Goal: Communication & Community: Answer question/provide support

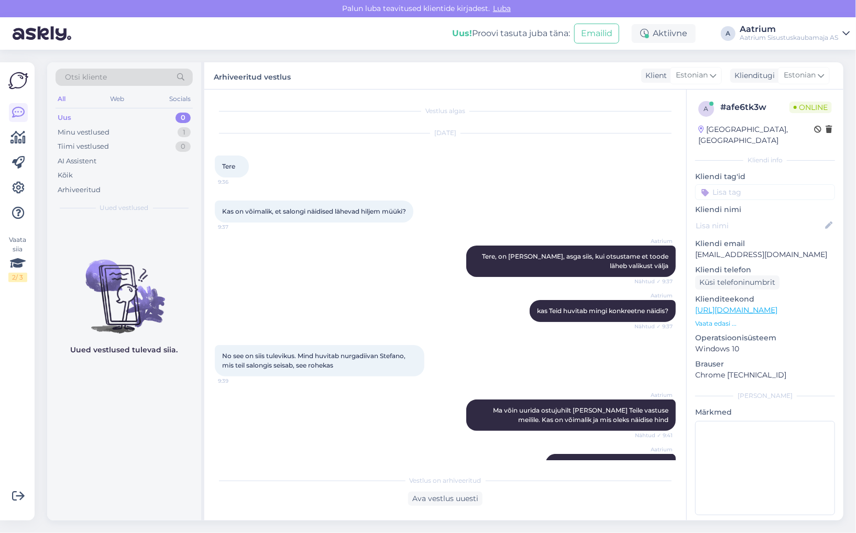
scroll to position [367, 0]
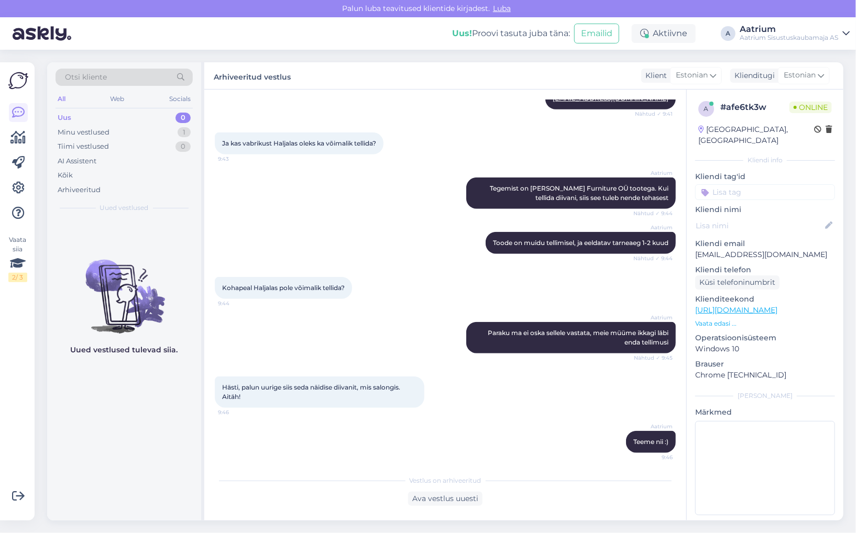
click at [281, 203] on div "Aatrium Tegemist on [PERSON_NAME] Furniture OÜ tootega. Kui tellida diivani, si…" at bounding box center [445, 193] width 461 height 54
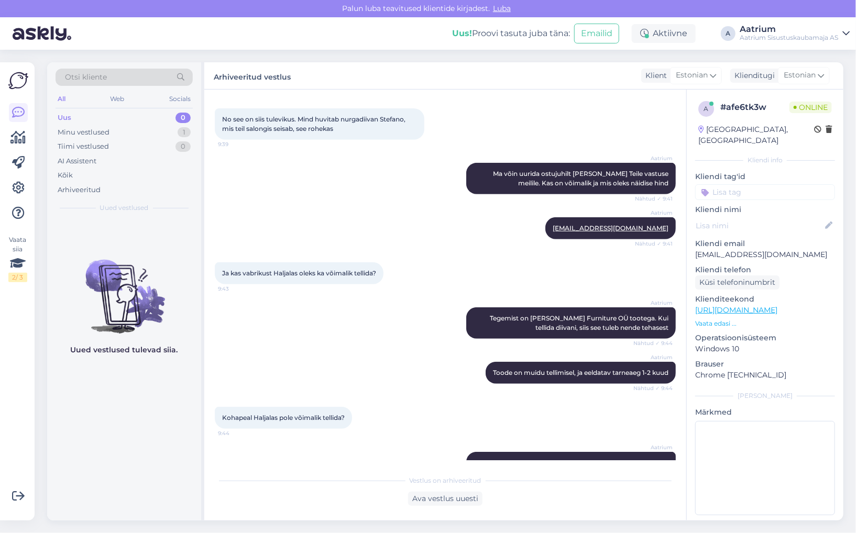
click at [281, 203] on div "Vestlus algas [DATE] Tere 9:36 Kas on võimalik, et salongi näidised lähevad hil…" at bounding box center [450, 280] width 470 height 360
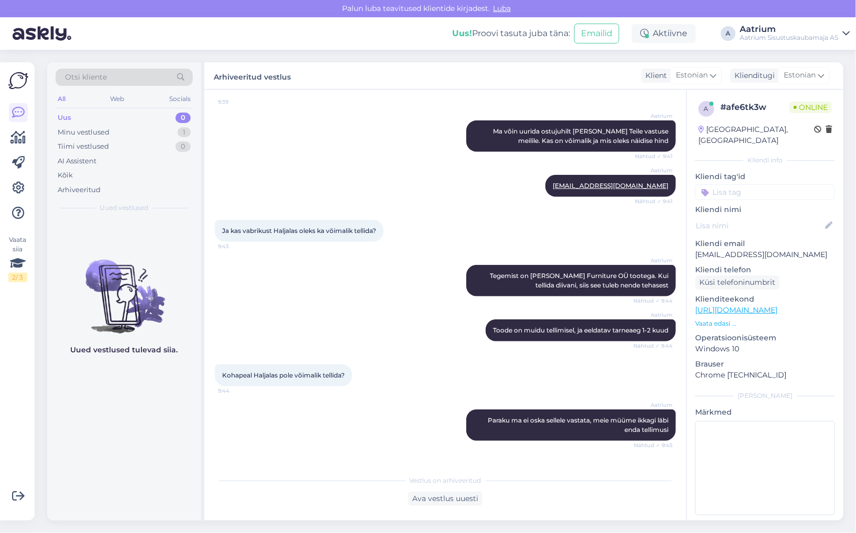
scroll to position [370, 0]
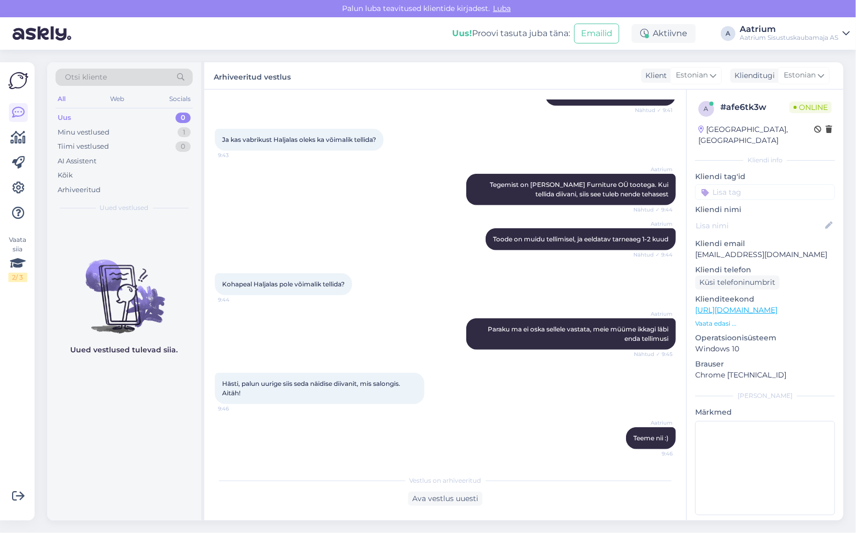
click at [416, 298] on div "Kohapeal Haljalas pole võimalik tellida? 9:44" at bounding box center [445, 284] width 461 height 45
click at [315, 453] on div "Aatrium Teeme nii :) 9:46" at bounding box center [445, 438] width 461 height 45
click at [264, 220] on div "Aatrium Toode on muidu tellimisel, ja eeldatav tarneaeg 1-2 kuud Nähtud ✓ 9:44" at bounding box center [445, 239] width 461 height 45
click at [63, 177] on div "Kõik" at bounding box center [65, 175] width 15 height 10
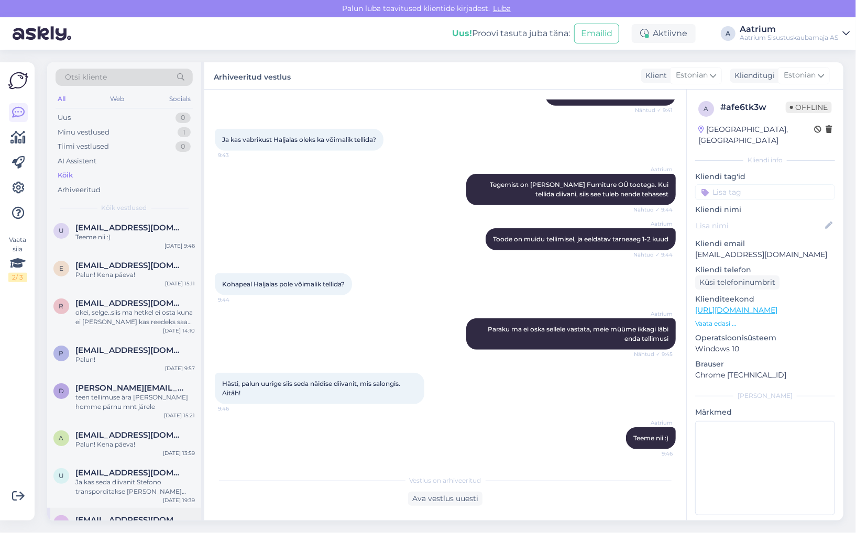
scroll to position [0, 0]
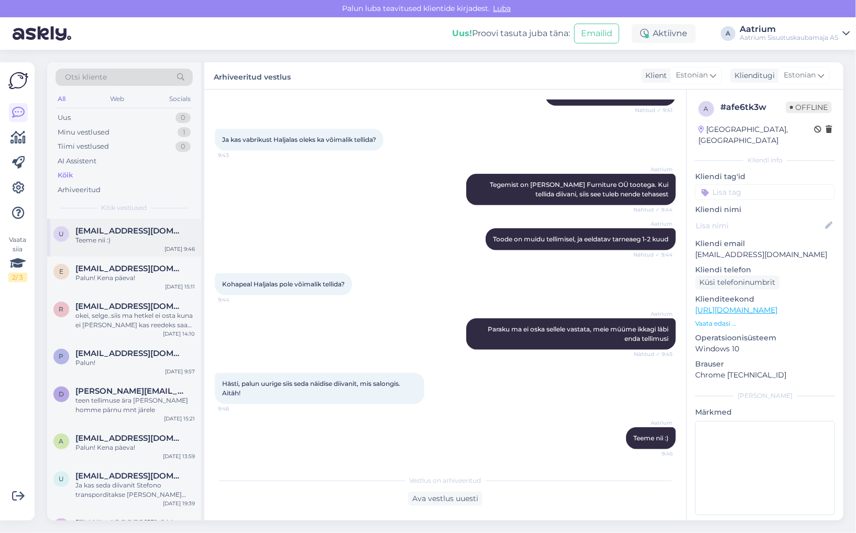
click at [131, 246] on div "u [EMAIL_ADDRESS][DOMAIN_NAME] Teeme nii :) [DATE] 9:46" at bounding box center [124, 238] width 154 height 38
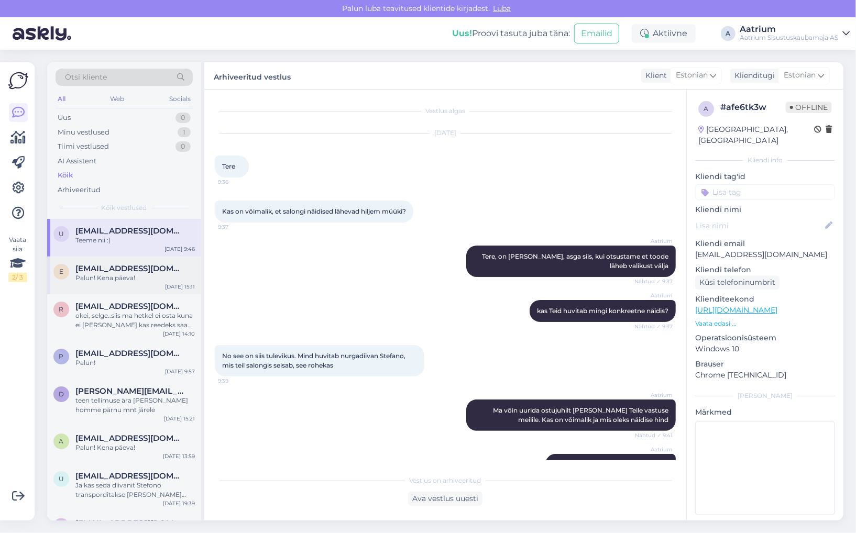
click at [149, 278] on div "Palun! Kena päeva!" at bounding box center [134, 277] width 119 height 9
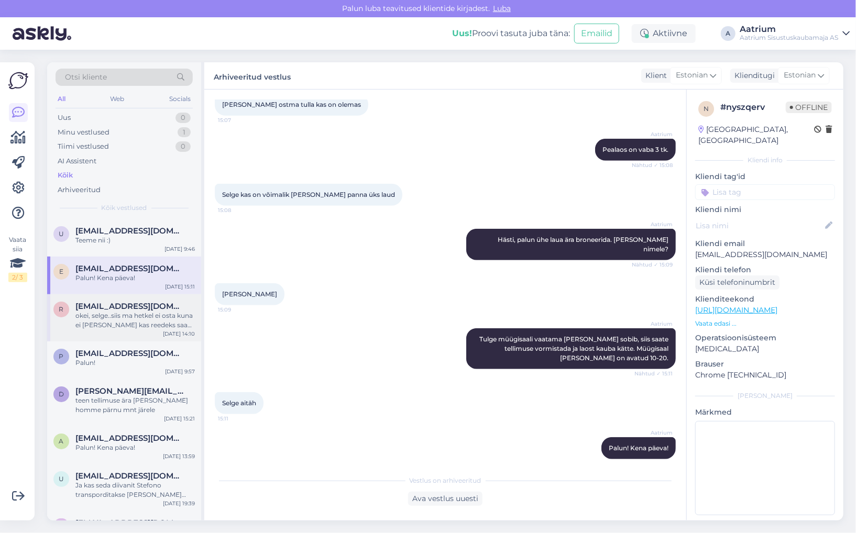
click at [169, 308] on div "[EMAIL_ADDRESS][DOMAIN_NAME]" at bounding box center [134, 306] width 119 height 9
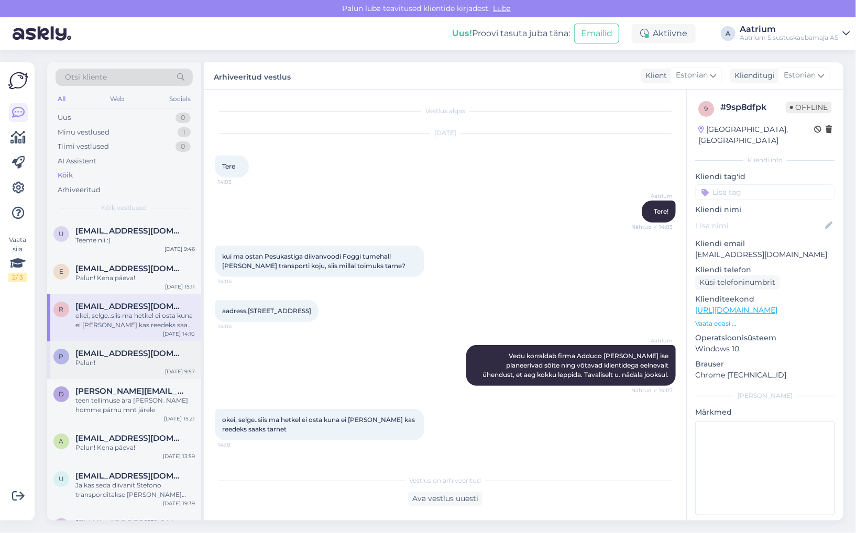
click at [159, 367] on div "Palun!" at bounding box center [134, 362] width 119 height 9
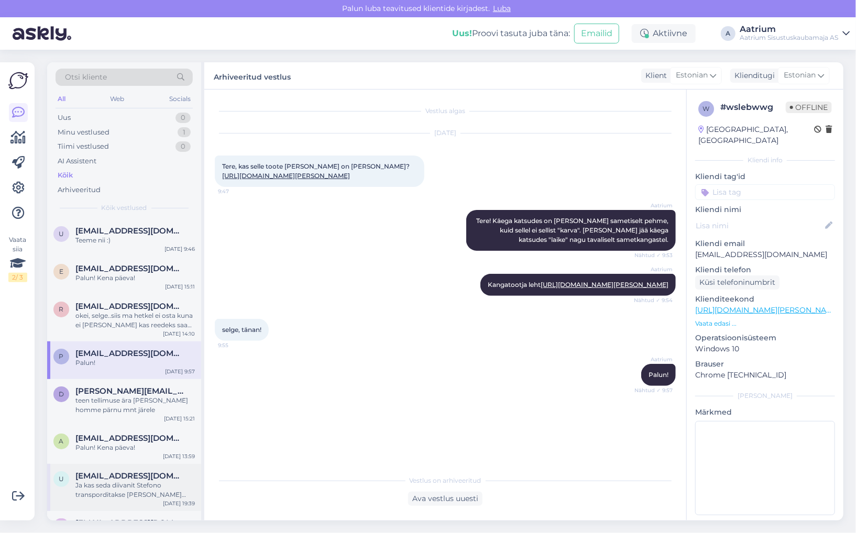
click at [171, 476] on div "[EMAIL_ADDRESS][DOMAIN_NAME]" at bounding box center [134, 475] width 119 height 9
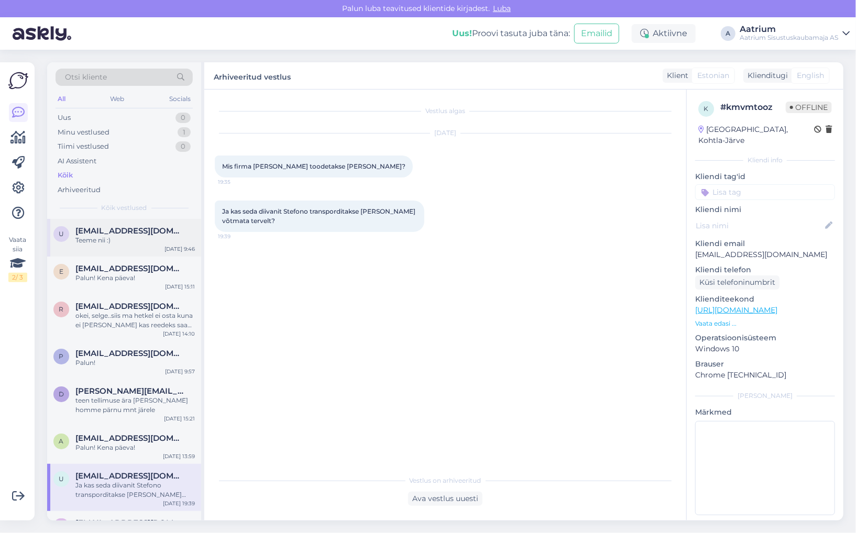
click at [113, 245] on div "Teeme nii :)" at bounding box center [134, 240] width 119 height 9
